Goal: Navigation & Orientation: Find specific page/section

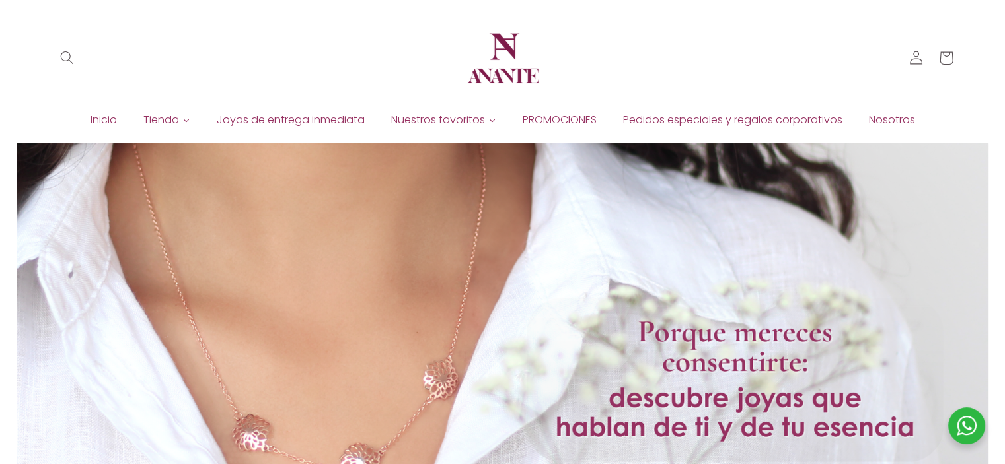
click at [240, 116] on span "Joyas de entrega inmediata" at bounding box center [291, 120] width 148 height 15
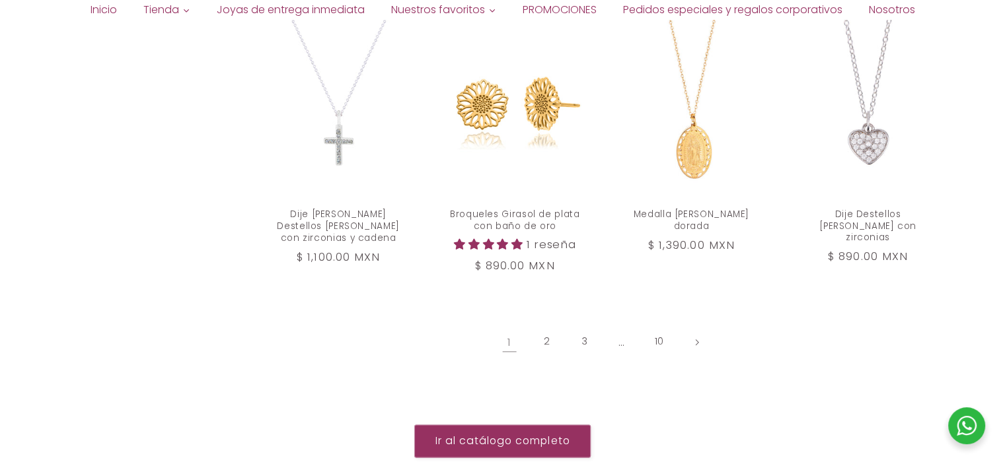
scroll to position [1465, 0]
click at [552, 326] on link "2" at bounding box center [547, 341] width 30 height 30
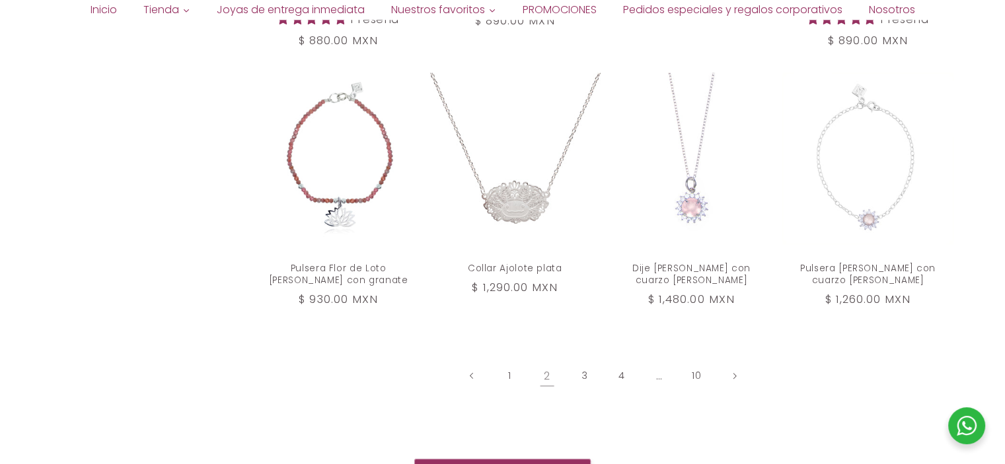
scroll to position [1411, 0]
click at [574, 360] on link "3" at bounding box center [584, 375] width 30 height 30
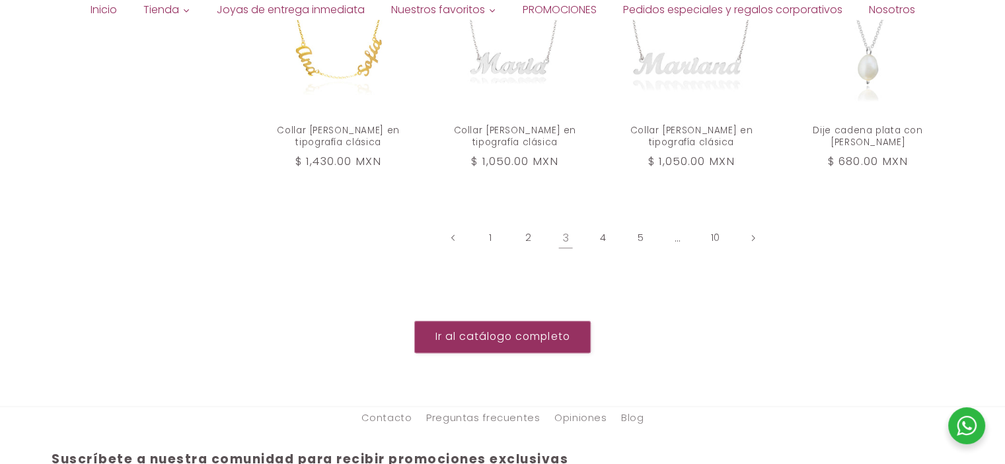
scroll to position [1530, 0]
click at [603, 221] on link "4" at bounding box center [603, 236] width 30 height 30
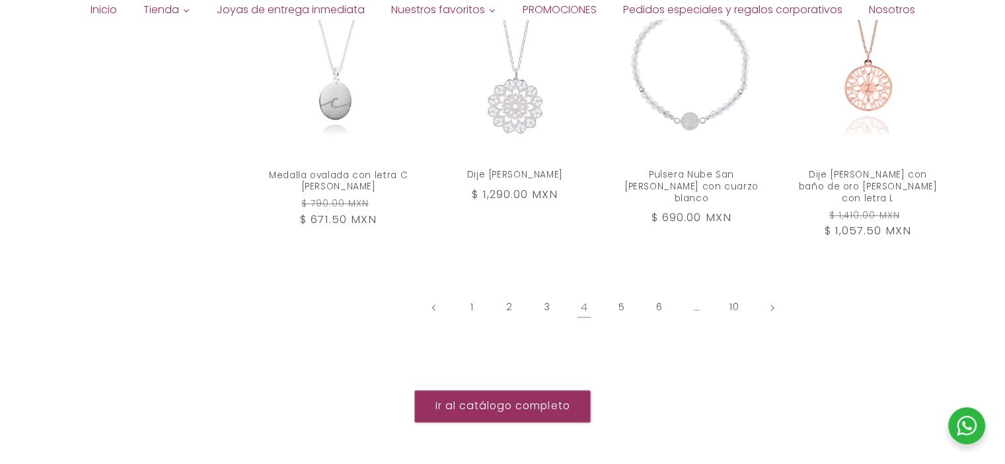
scroll to position [1485, 0]
click at [620, 292] on link "5" at bounding box center [622, 307] width 30 height 30
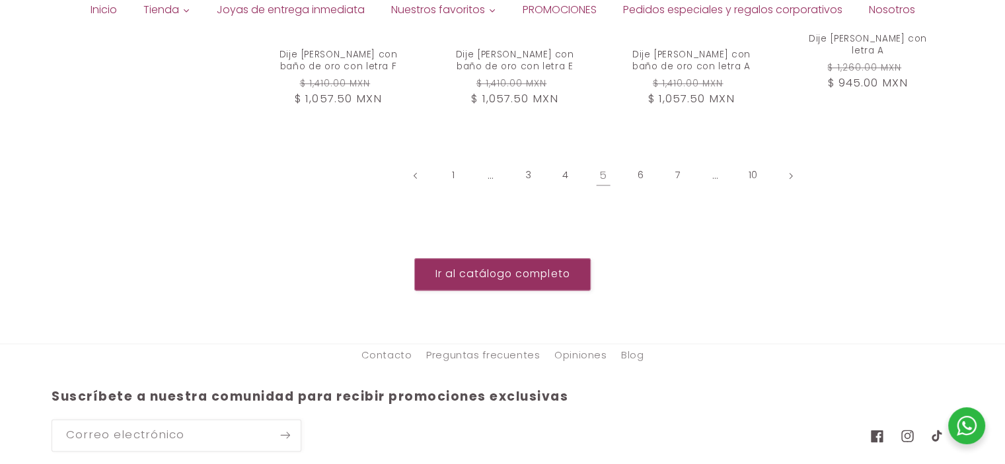
scroll to position [1620, 0]
click at [645, 161] on link "6" at bounding box center [640, 176] width 30 height 30
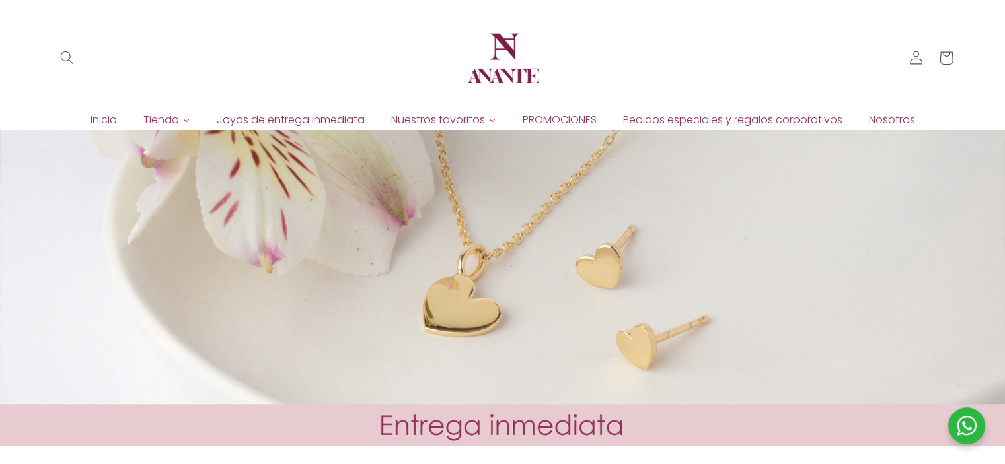
scroll to position [62, 0]
